Goal: Find specific page/section: Find specific page/section

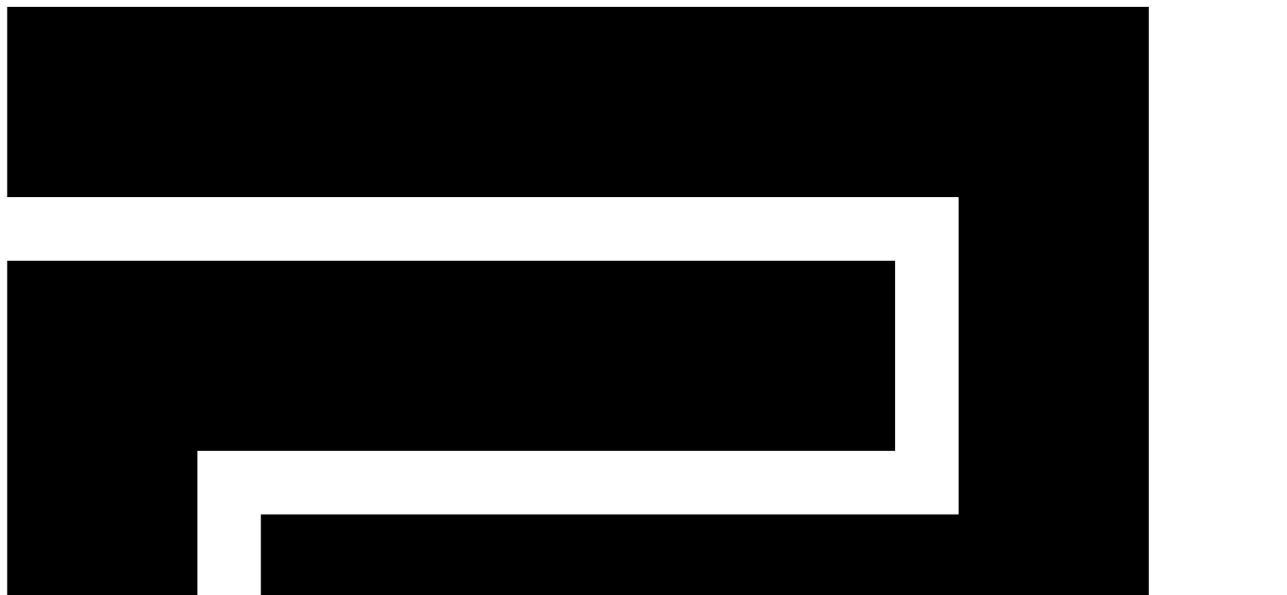
drag, startPoint x: 83, startPoint y: 55, endPoint x: 170, endPoint y: 40, distance: 88.5
click at [83, 58] on div "CReward production Admin 9 홈 음원 마이페이지" at bounding box center [644, 565] width 1274 height 1116
